Goal: Task Accomplishment & Management: Use online tool/utility

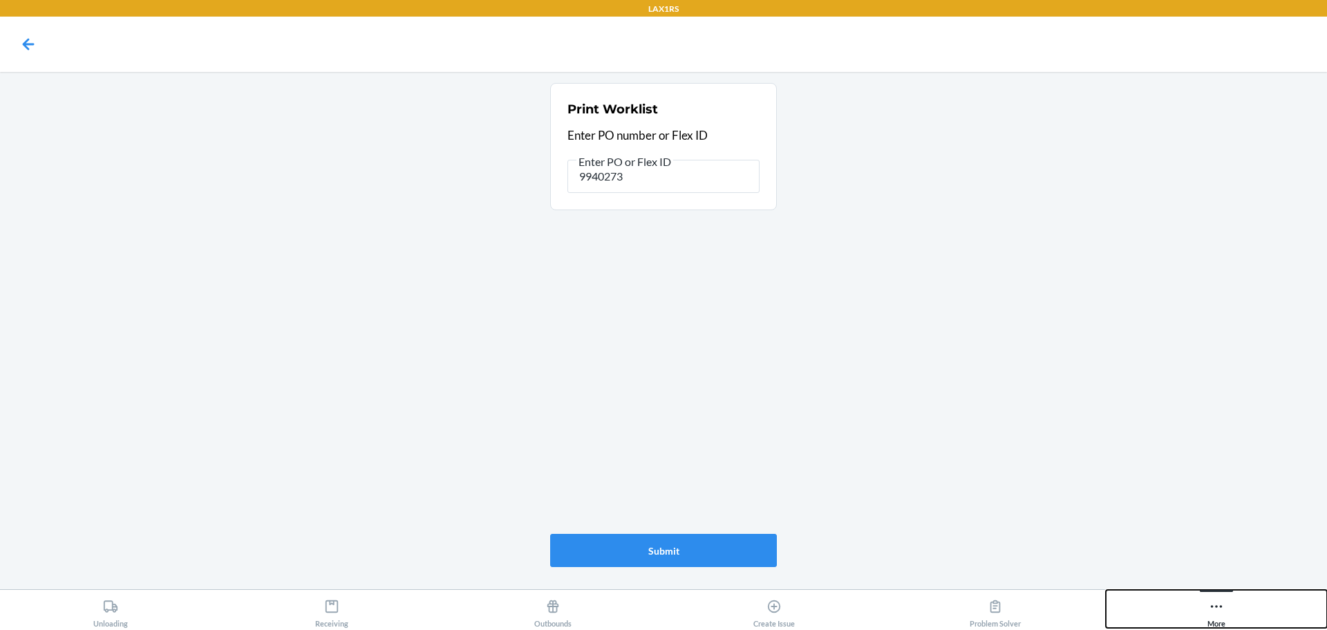
click at [1213, 608] on icon at bounding box center [1216, 606] width 15 height 15
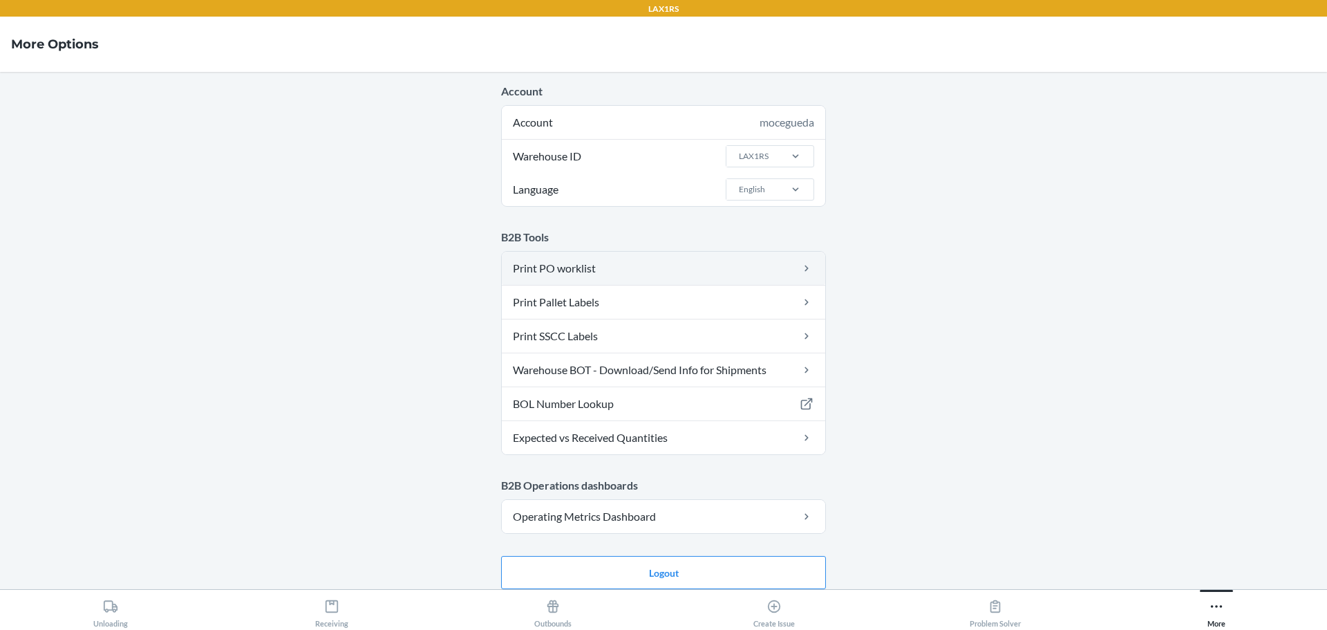
click at [601, 272] on link "Print PO worklist" at bounding box center [664, 268] width 324 height 33
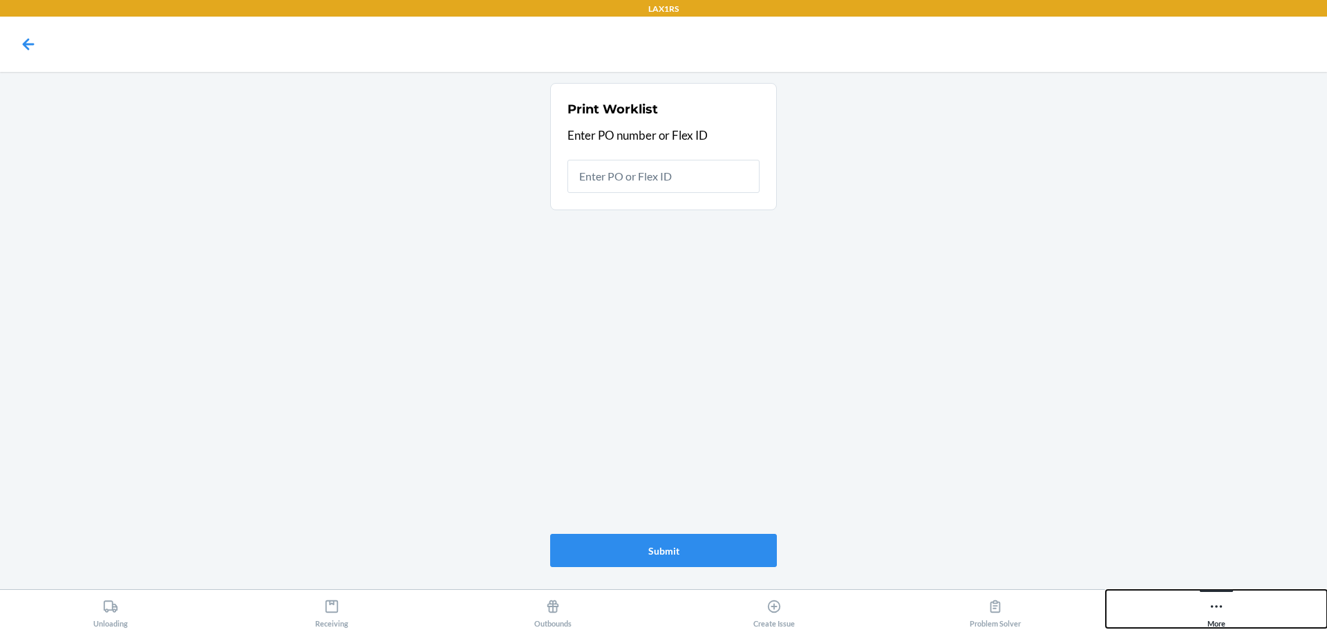
click at [1216, 610] on icon at bounding box center [1216, 606] width 15 height 15
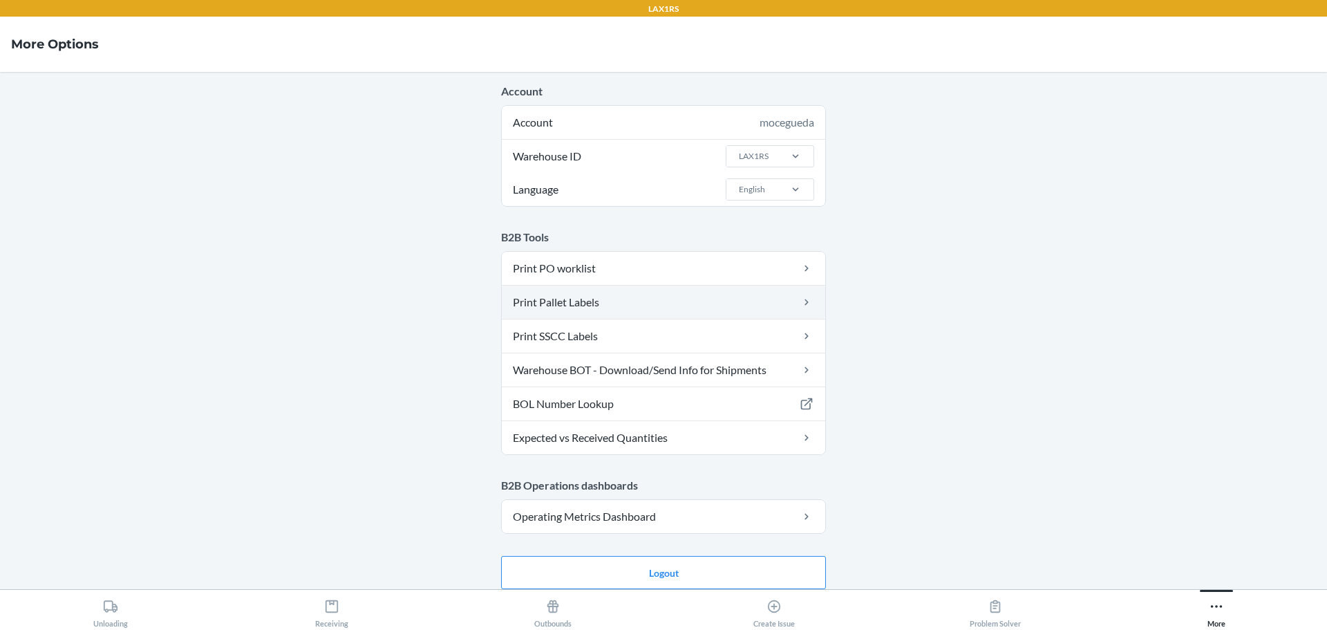
click at [774, 298] on link "Print Pallet Labels" at bounding box center [664, 302] width 324 height 33
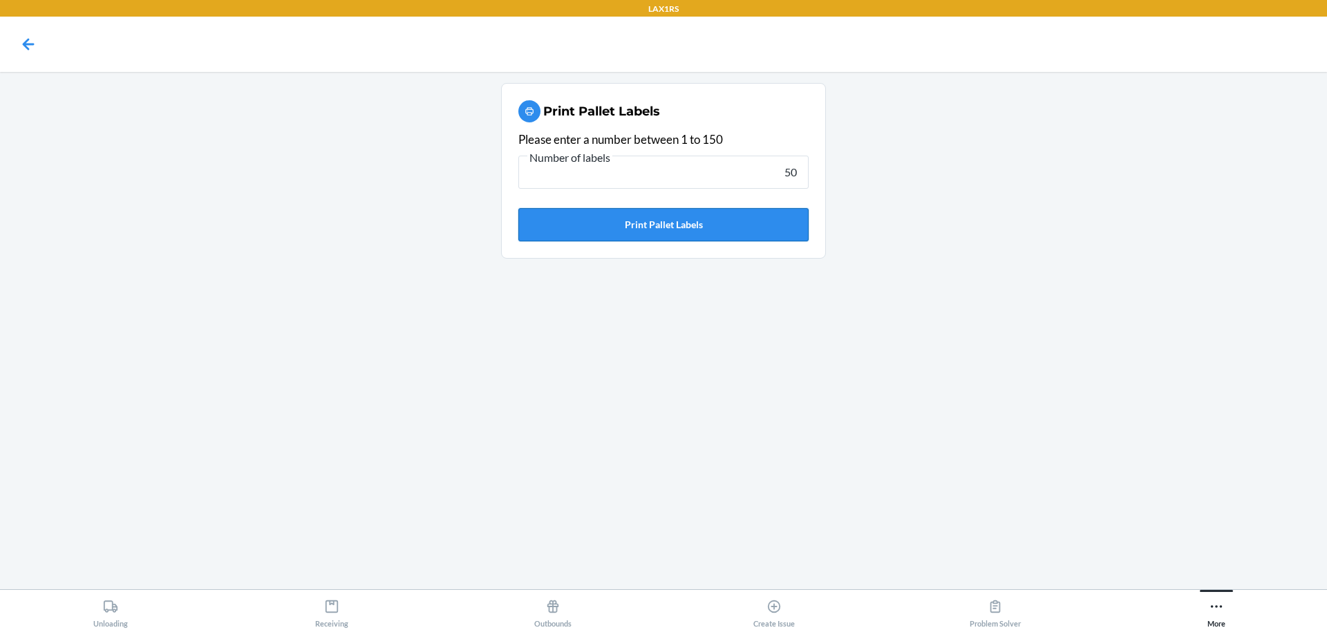
type input "50"
click at [640, 237] on button "Print Pallet Labels" at bounding box center [663, 224] width 290 height 33
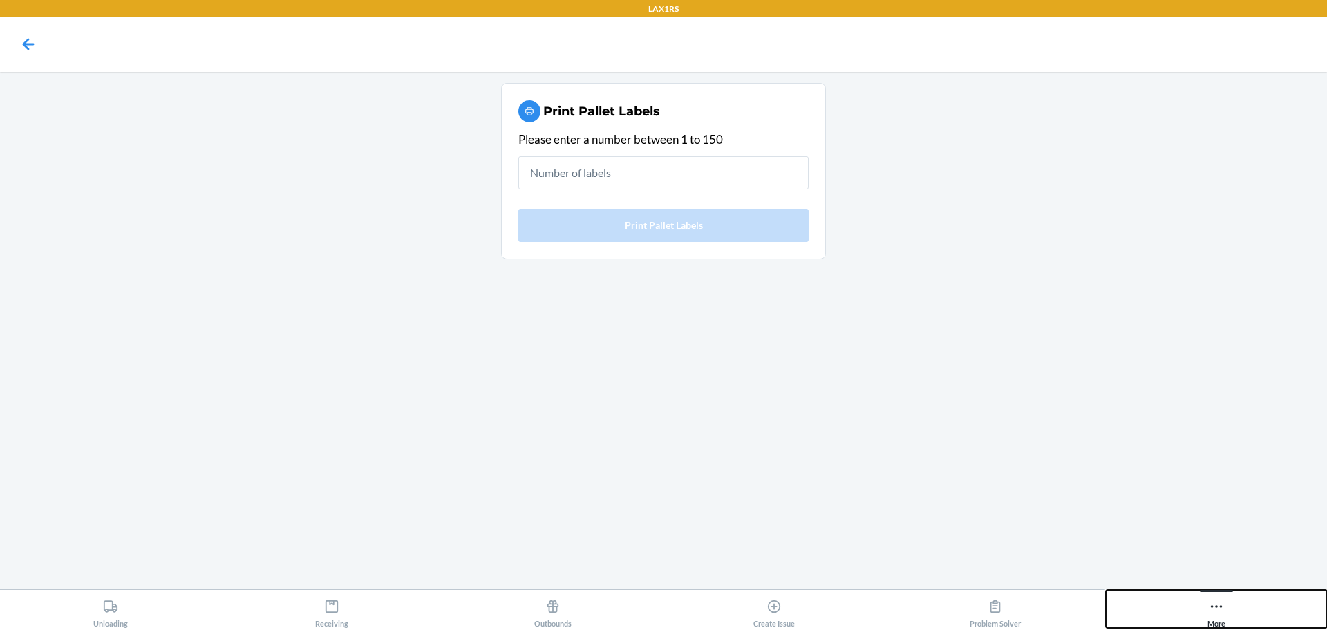
click at [1210, 611] on icon at bounding box center [1216, 606] width 15 height 15
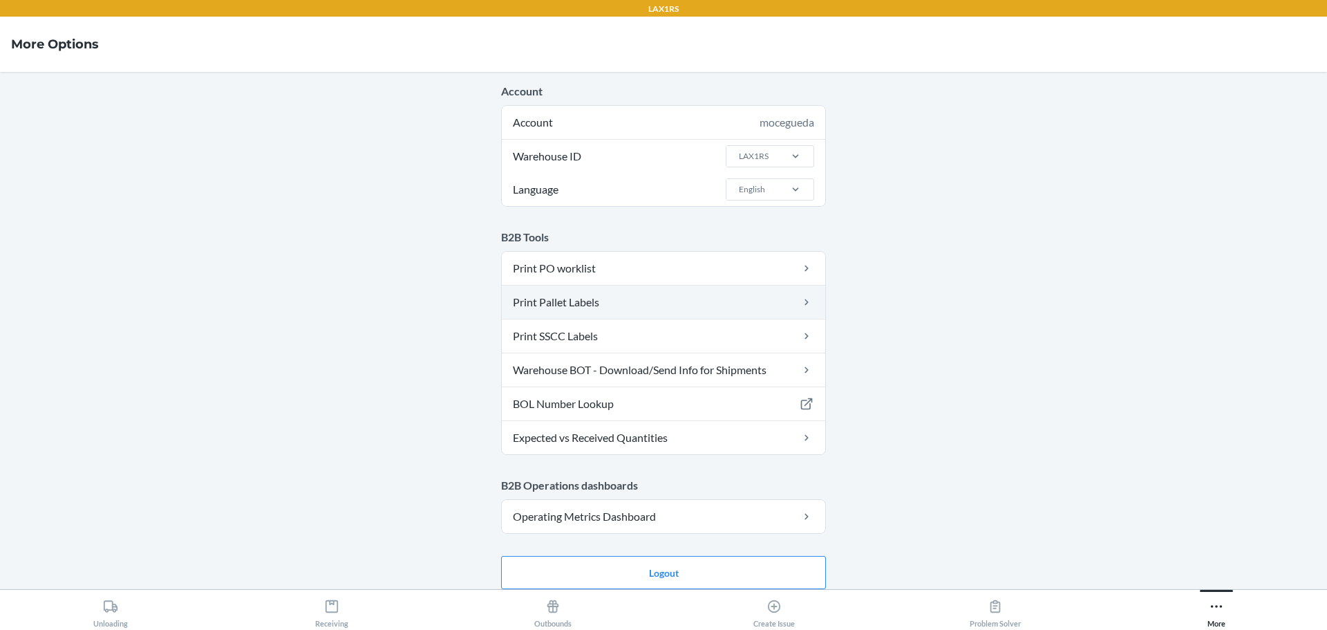
click at [629, 302] on link "Print Pallet Labels" at bounding box center [664, 302] width 324 height 33
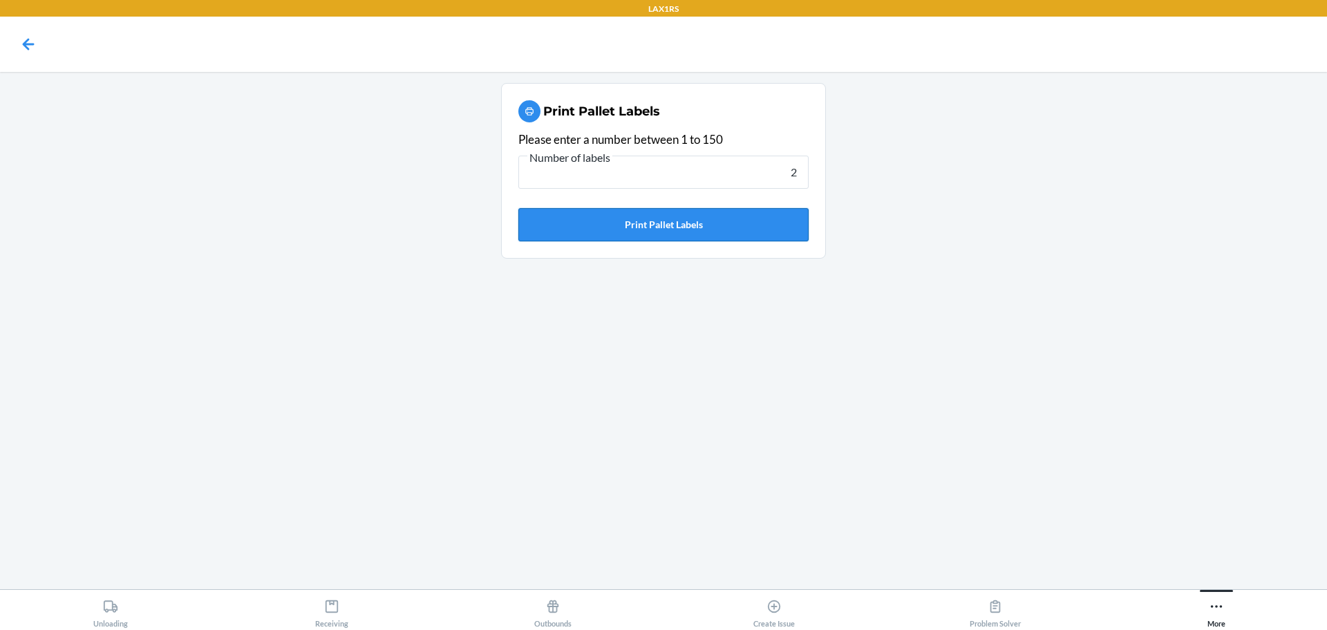
type input "2"
click at [716, 227] on button "Print Pallet Labels" at bounding box center [663, 224] width 290 height 33
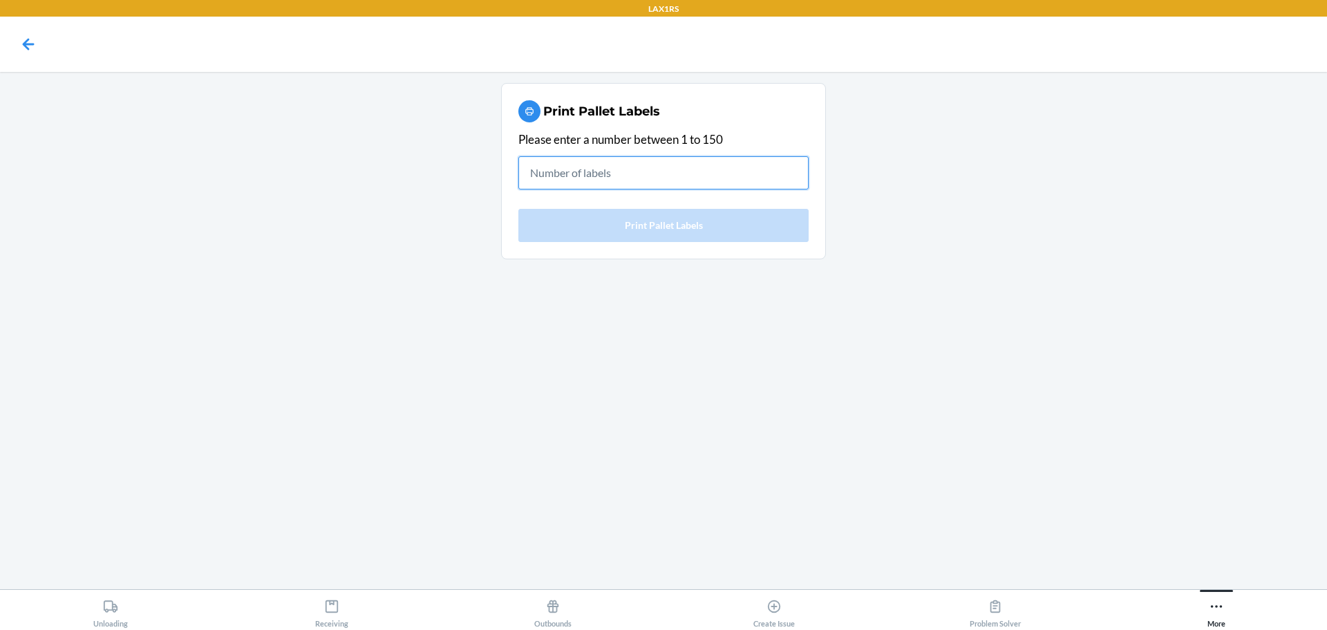
click at [684, 180] on input "text" at bounding box center [663, 172] width 290 height 33
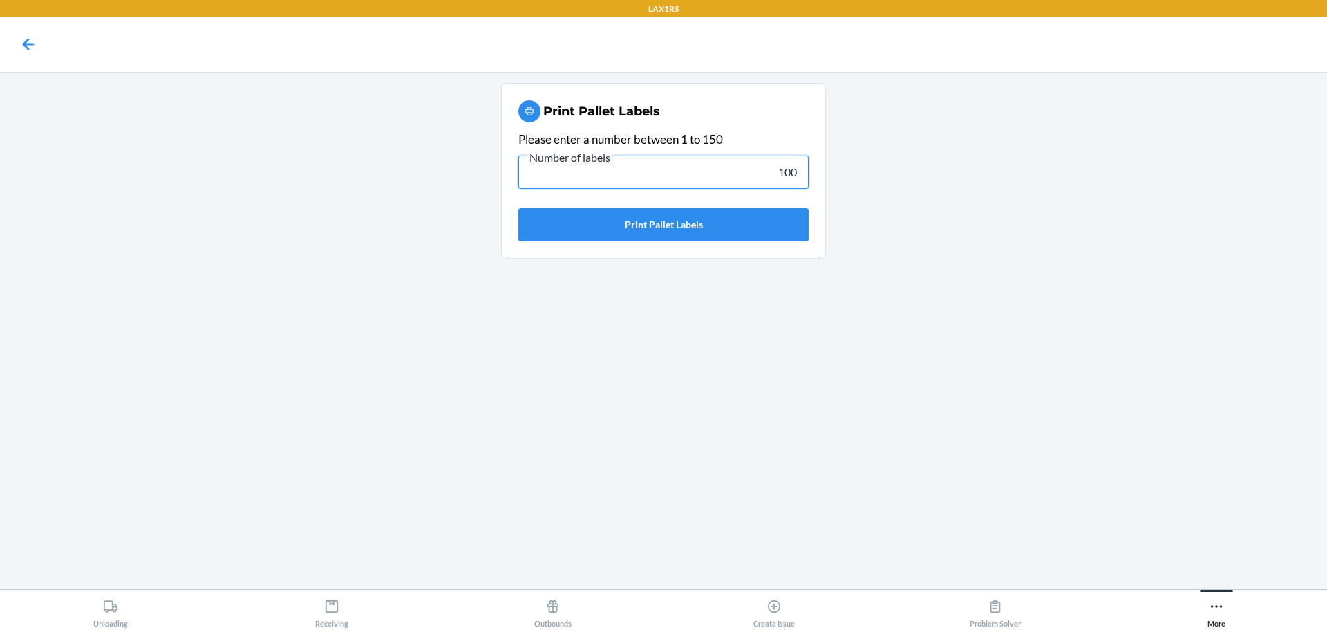
type input "100"
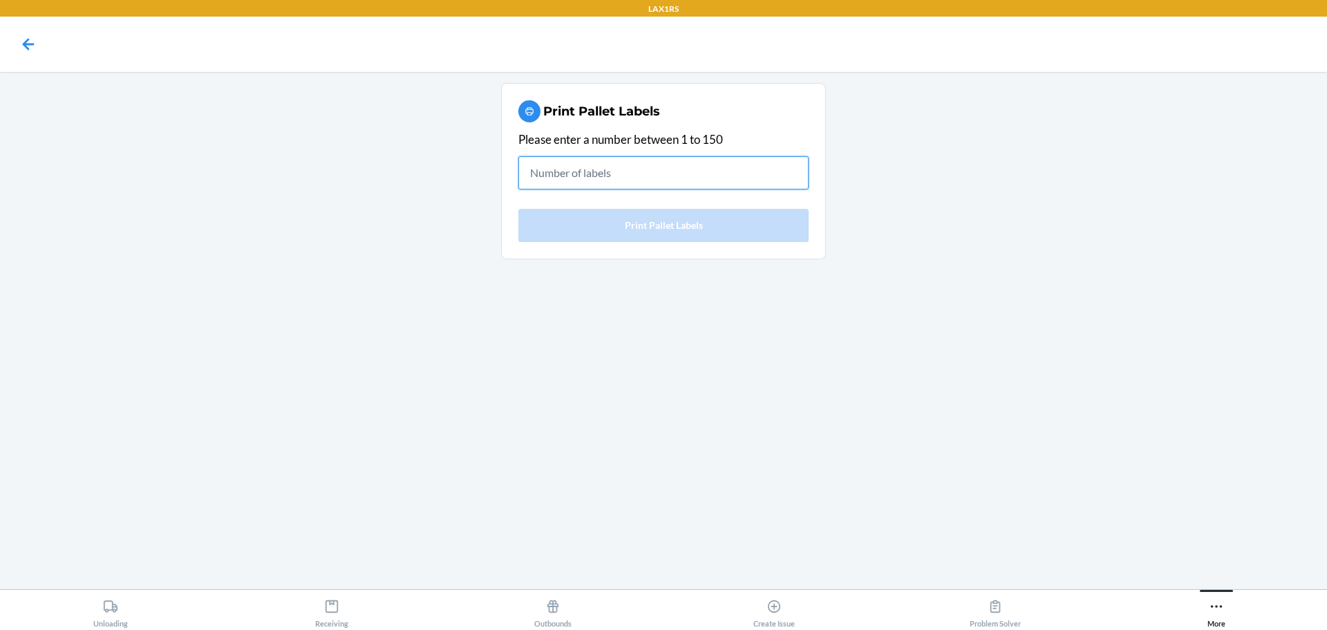
click at [767, 184] on input "text" at bounding box center [663, 172] width 290 height 33
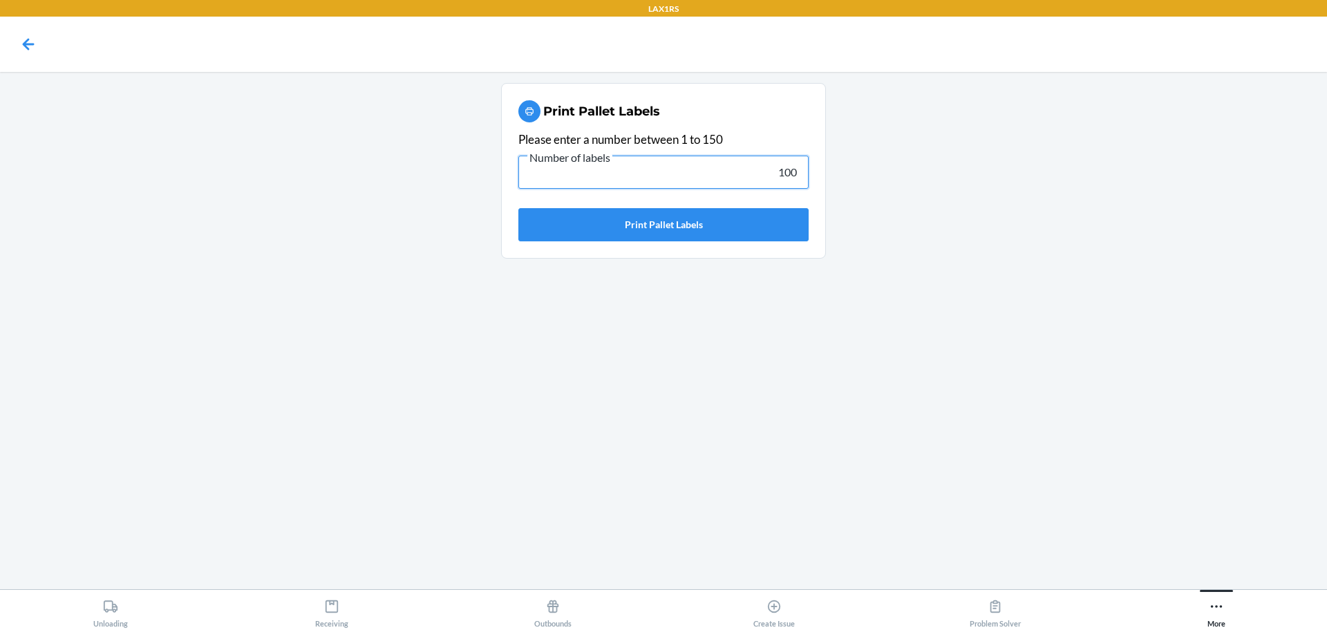
type input "100"
